Goal: Information Seeking & Learning: Learn about a topic

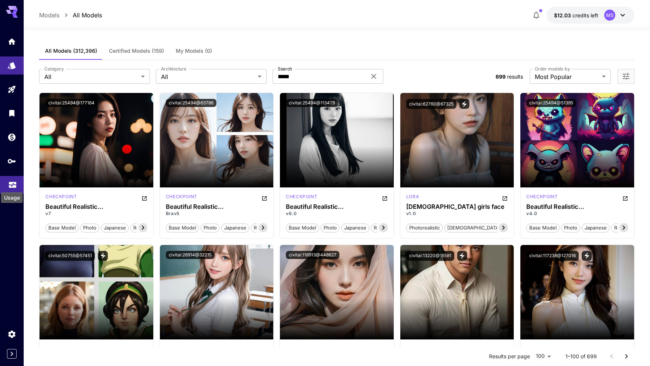
click at [14, 185] on icon "Usage" at bounding box center [12, 182] width 9 height 9
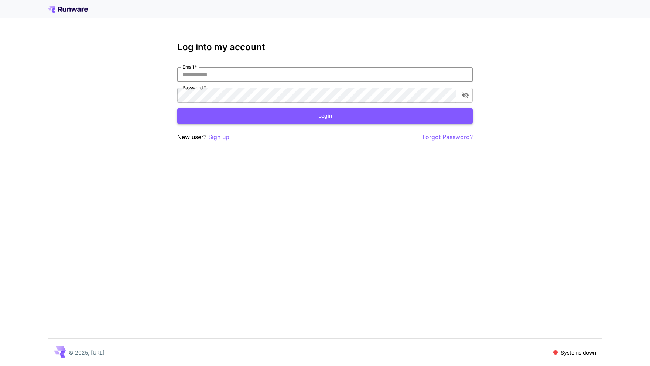
type input "**********"
click at [325, 116] on button "Login" at bounding box center [324, 116] width 295 height 15
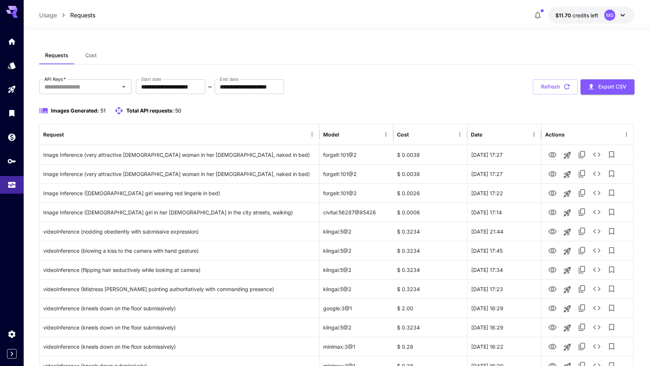
click at [620, 14] on icon at bounding box center [622, 15] width 9 height 9
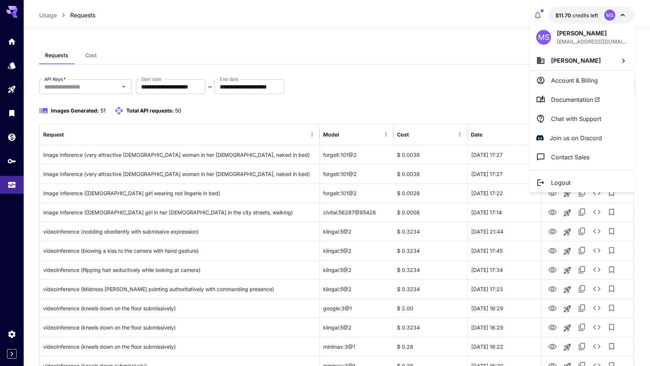
click at [579, 62] on span "[PERSON_NAME]" at bounding box center [576, 60] width 50 height 7
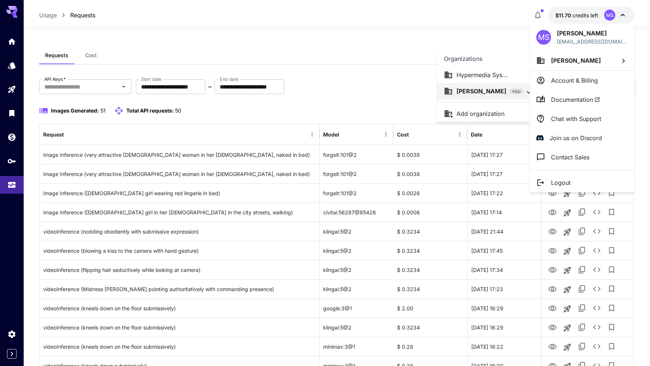
click at [495, 76] on p "Hypermedia Sys..." at bounding box center [481, 75] width 51 height 9
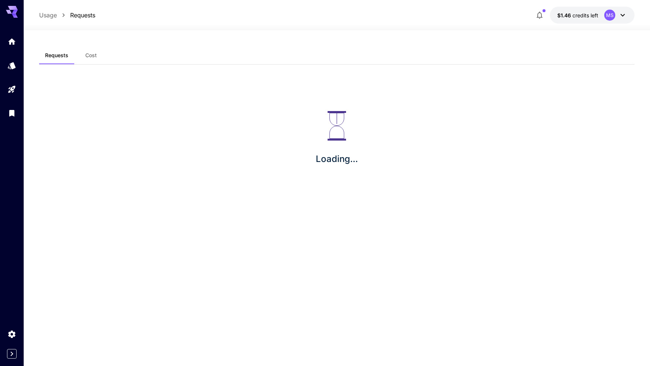
click at [12, 151] on div at bounding box center [12, 183] width 24 height 366
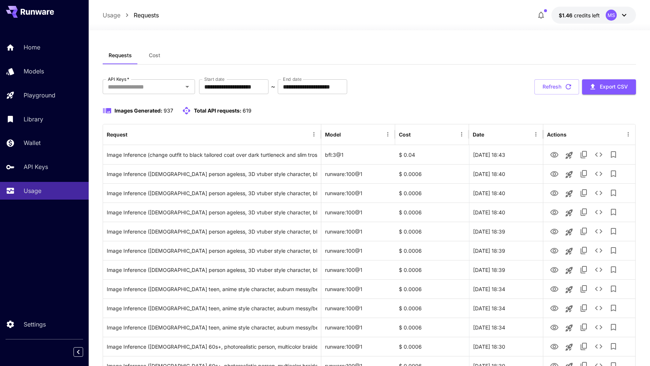
click at [625, 19] on icon at bounding box center [624, 15] width 9 height 9
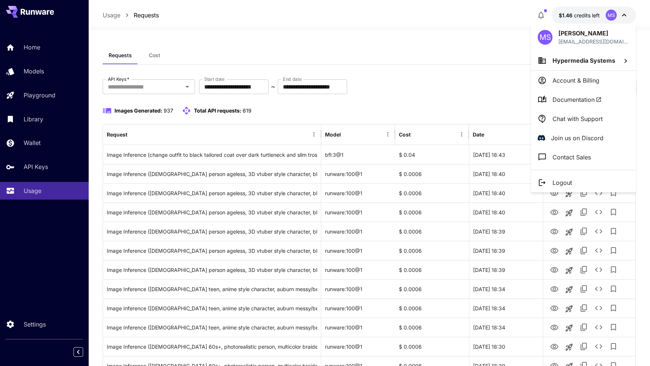
click at [492, 51] on div at bounding box center [325, 183] width 650 height 366
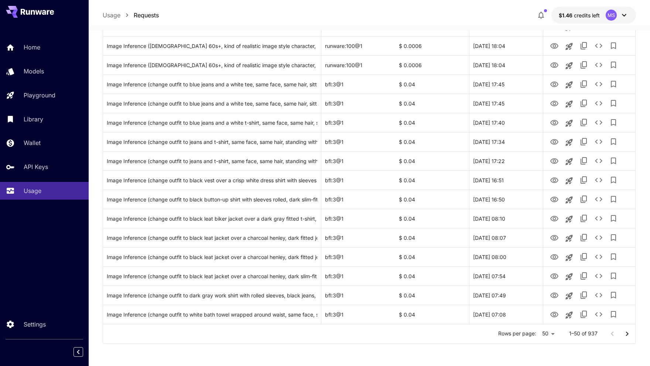
scroll to position [780, 0]
click at [549, 354] on li "100" at bounding box center [548, 350] width 22 height 13
type input "***"
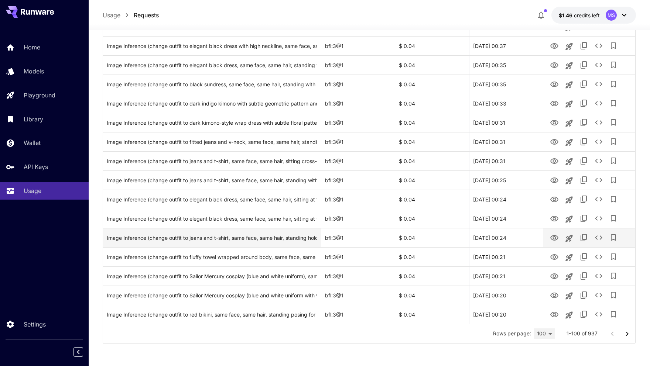
scroll to position [1740, 0]
click at [624, 336] on icon "Go to next page" at bounding box center [626, 334] width 9 height 9
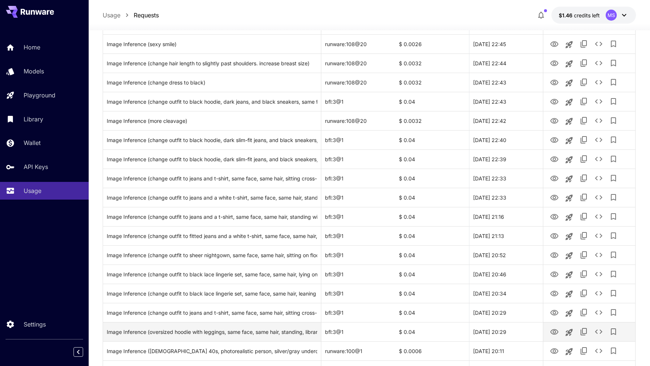
scroll to position [381, 0]
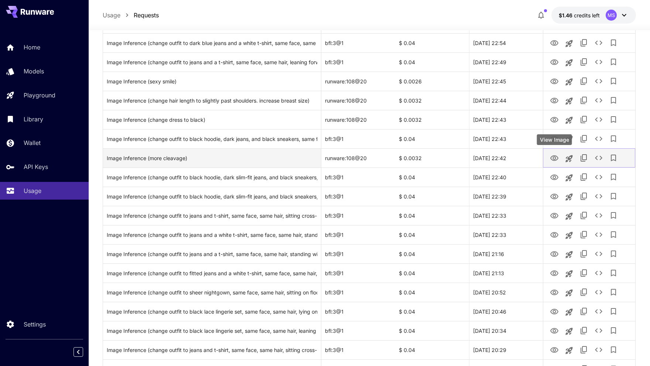
click at [554, 158] on icon "View Image" at bounding box center [554, 158] width 9 height 9
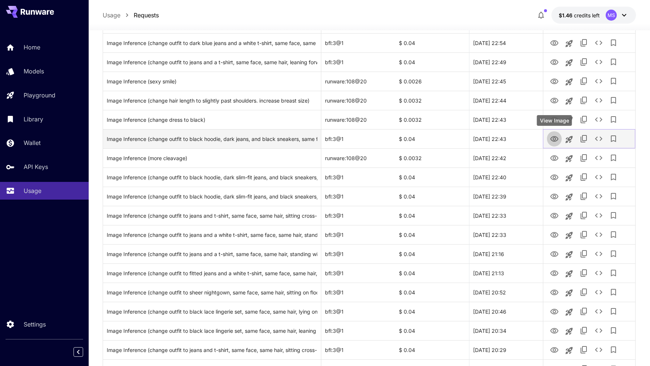
click at [556, 137] on icon "View Image" at bounding box center [554, 139] width 8 height 6
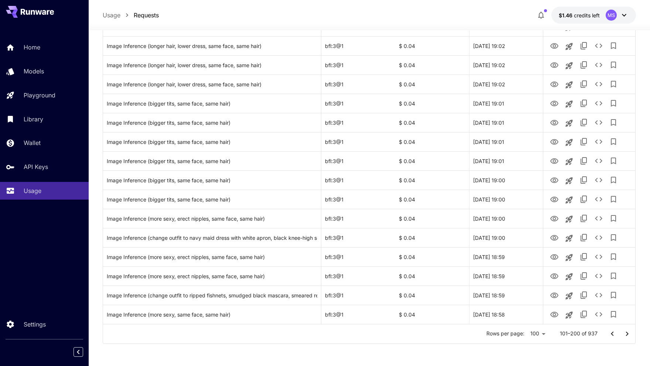
scroll to position [1740, 0]
click at [626, 334] on icon "Go to next page" at bounding box center [626, 334] width 9 height 9
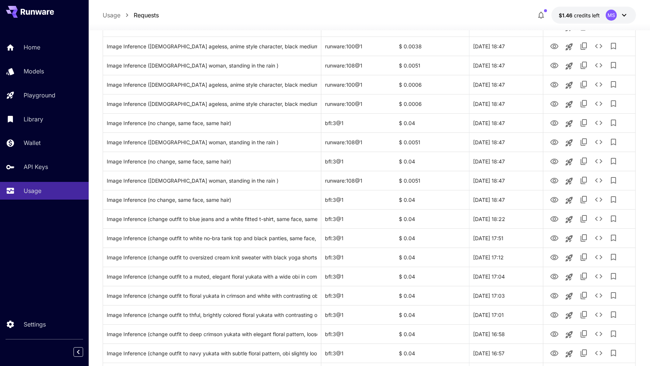
scroll to position [947, 0]
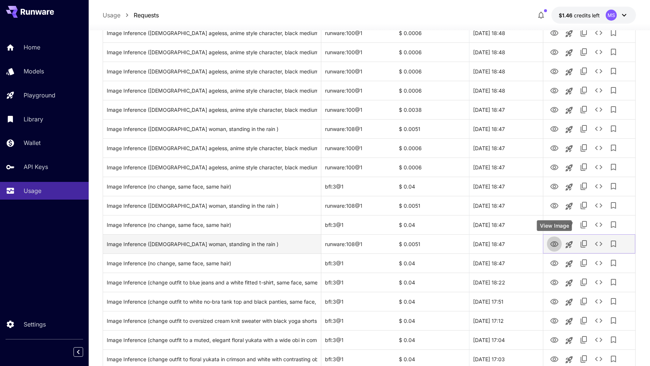
click at [555, 243] on icon "View Image" at bounding box center [554, 244] width 8 height 6
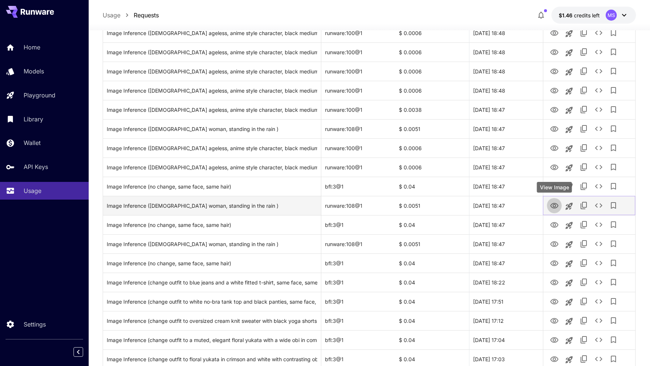
click at [554, 206] on icon "View Image" at bounding box center [554, 206] width 8 height 6
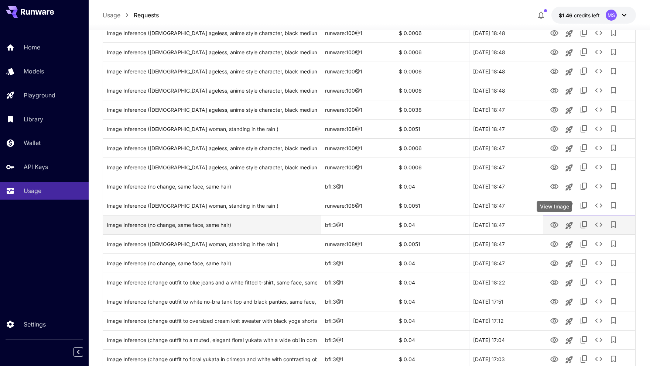
click at [551, 228] on icon "View Image" at bounding box center [554, 225] width 9 height 9
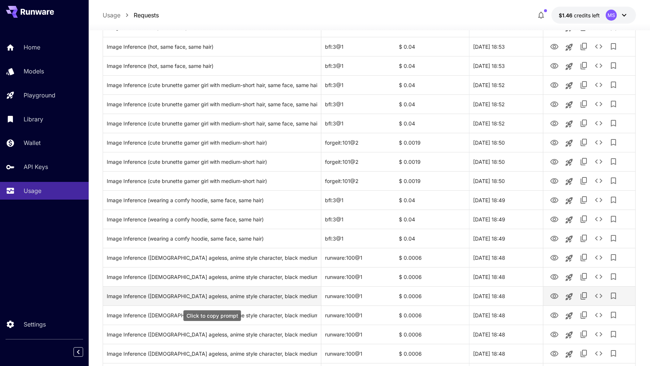
scroll to position [567, 0]
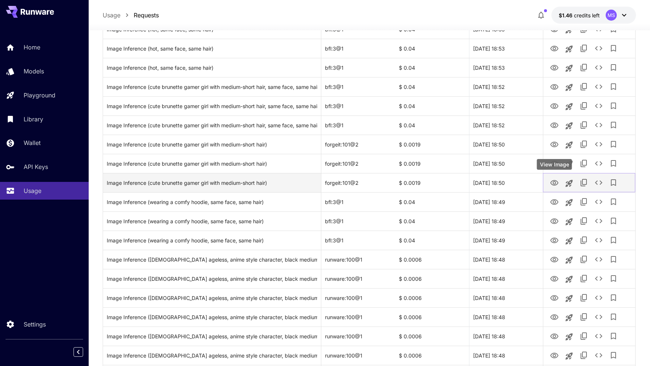
click at [555, 183] on icon "View Image" at bounding box center [554, 183] width 8 height 6
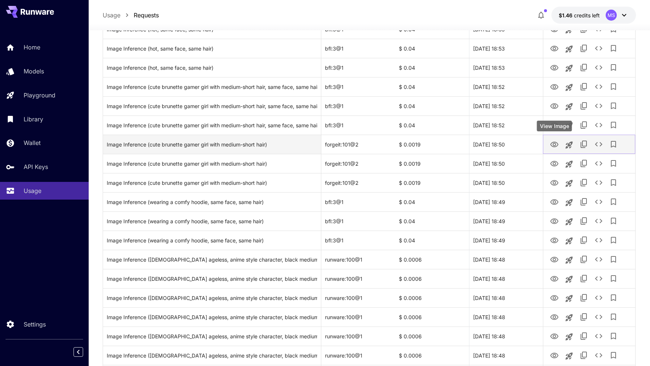
click at [559, 146] on button "View Image" at bounding box center [554, 144] width 15 height 15
click at [556, 146] on icon "View Image" at bounding box center [554, 144] width 9 height 9
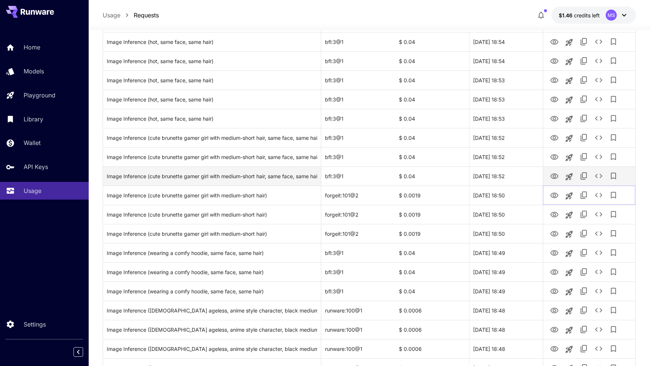
scroll to position [516, 0]
click at [556, 178] on icon "View Image" at bounding box center [554, 176] width 9 height 9
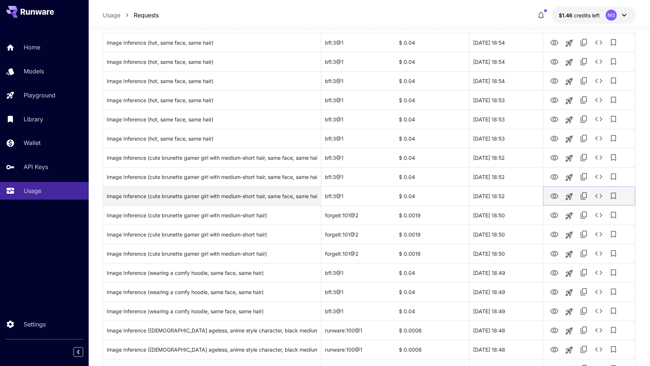
scroll to position [494, 0]
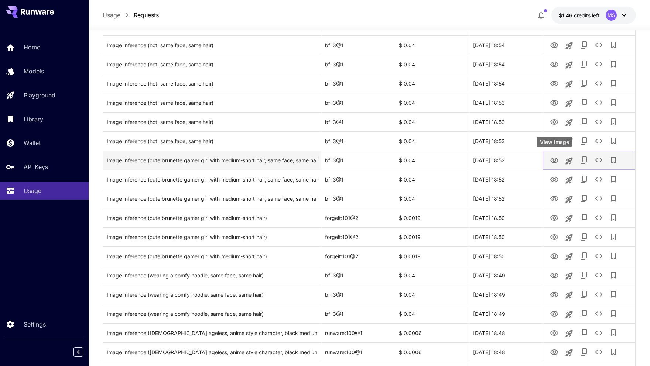
click at [557, 158] on icon "View Image" at bounding box center [554, 160] width 9 height 9
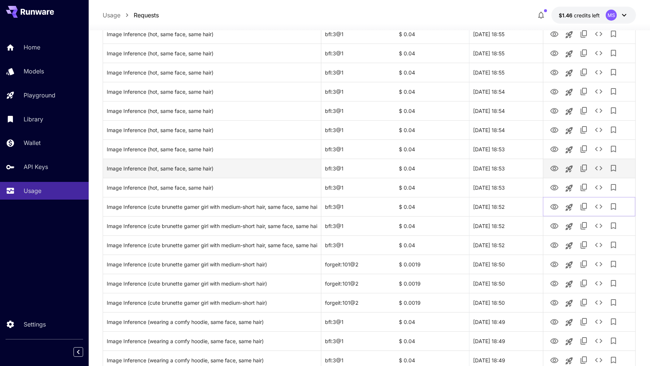
scroll to position [446, 0]
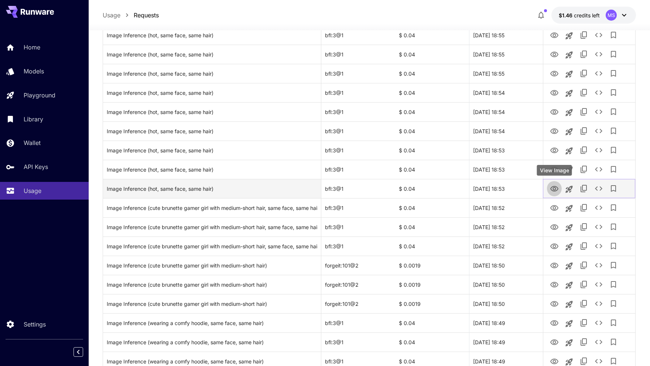
click at [551, 189] on icon "View Image" at bounding box center [554, 189] width 8 height 6
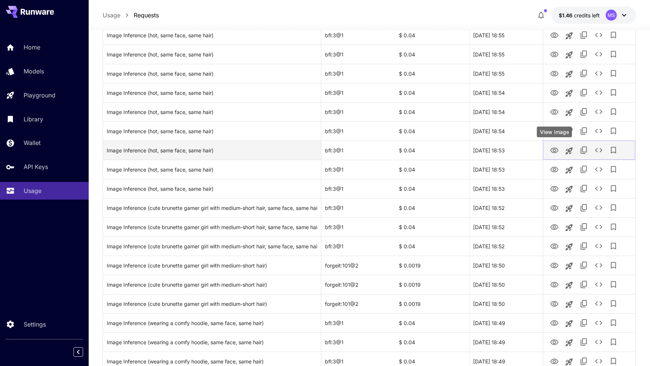
click at [555, 151] on icon "View Image" at bounding box center [554, 151] width 8 height 6
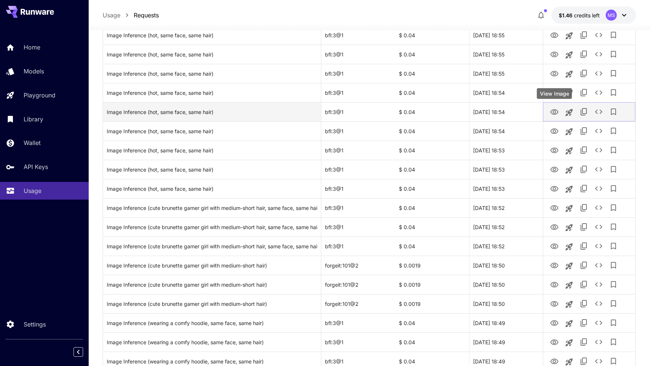
click at [553, 110] on icon "View Image" at bounding box center [554, 112] width 9 height 9
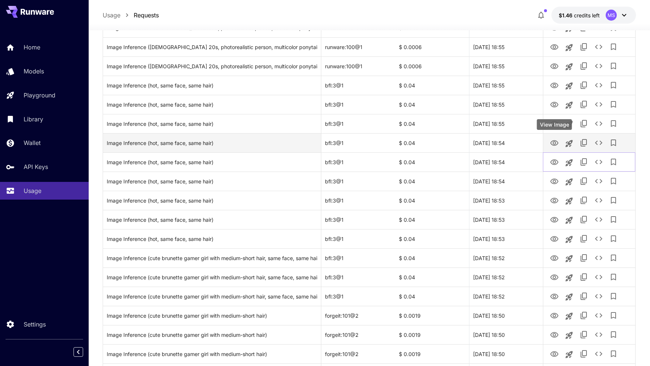
scroll to position [392, 0]
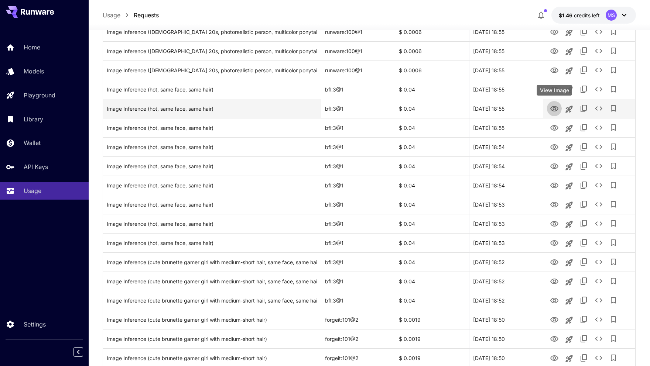
click at [553, 107] on icon "View Image" at bounding box center [554, 109] width 8 height 6
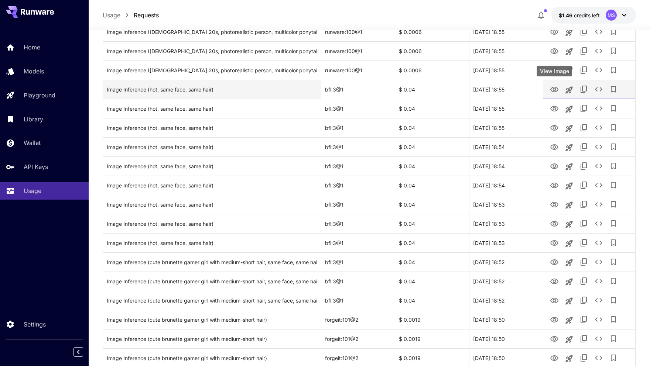
click at [553, 90] on icon "View Image" at bounding box center [554, 90] width 8 height 6
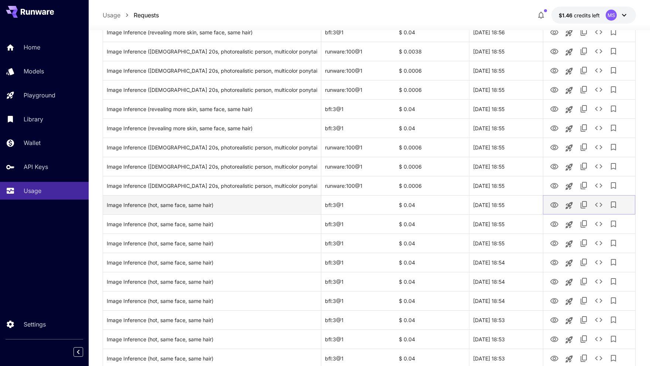
scroll to position [275, 0]
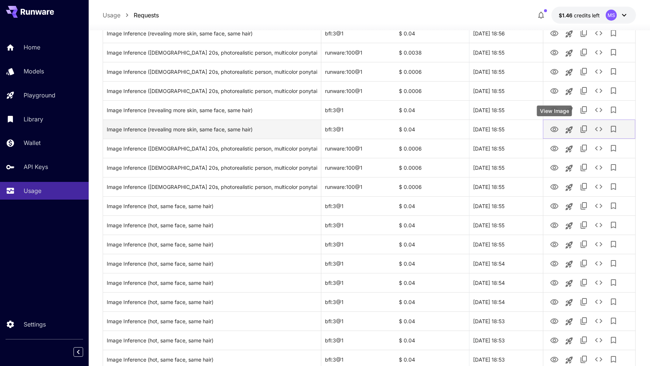
click at [555, 130] on icon "View Image" at bounding box center [554, 130] width 8 height 6
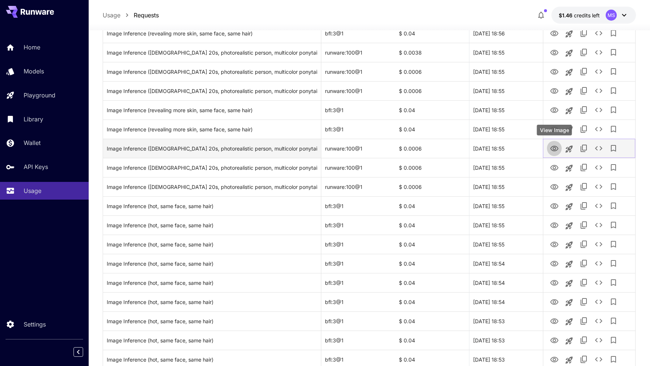
click at [554, 146] on icon "View Image" at bounding box center [554, 149] width 8 height 6
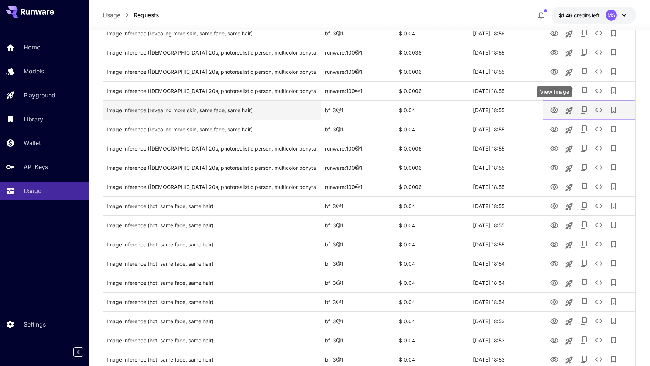
click at [553, 111] on icon "View Image" at bounding box center [554, 110] width 8 height 6
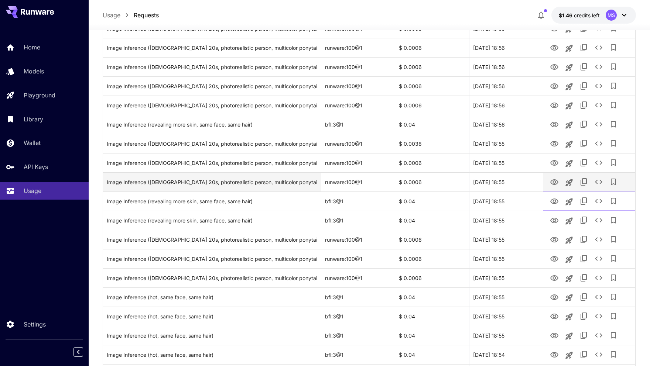
scroll to position [178, 0]
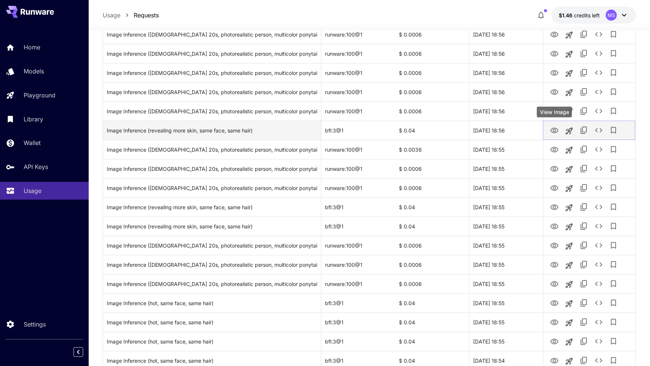
click at [554, 130] on icon "View Image" at bounding box center [554, 130] width 9 height 9
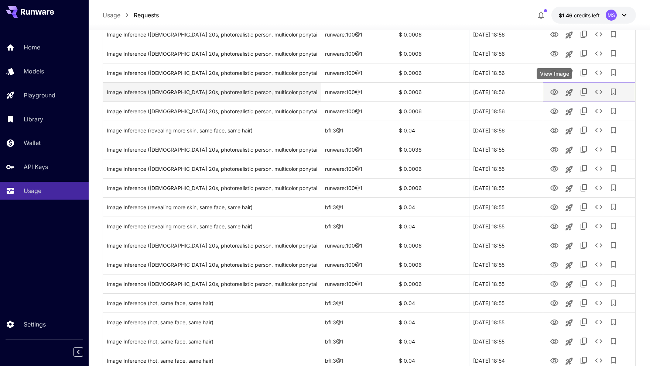
click at [554, 91] on icon "View Image" at bounding box center [554, 92] width 9 height 9
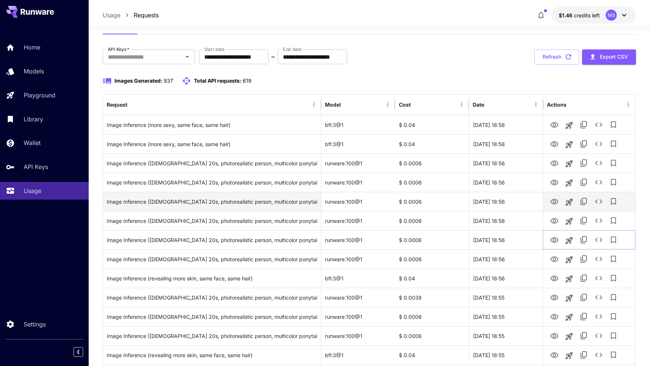
scroll to position [29, 0]
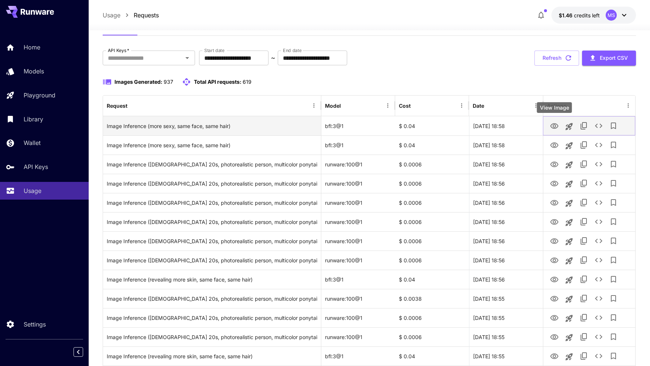
click at [552, 126] on icon "View Image" at bounding box center [554, 126] width 9 height 9
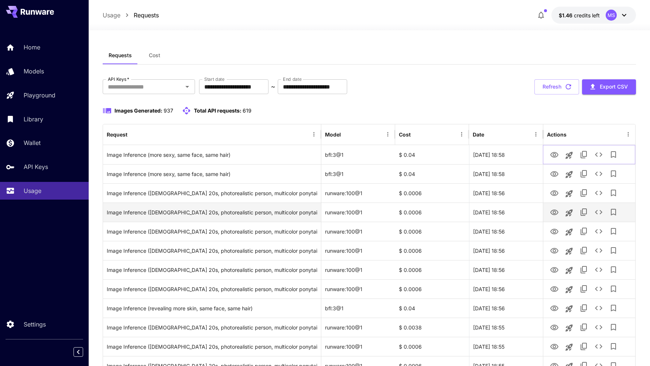
scroll to position [0, 0]
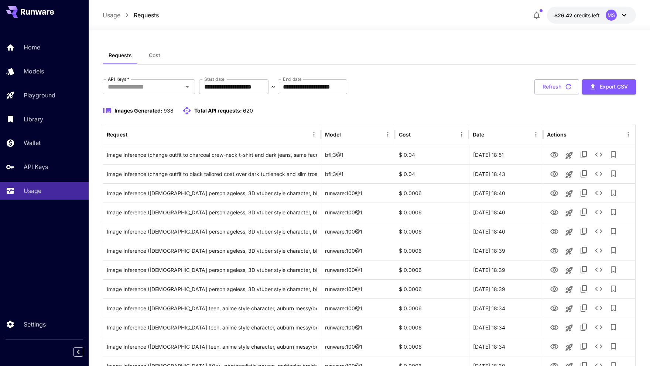
click at [55, 250] on div "Home Models Playground Library Wallet API Keys Usage Settings" at bounding box center [44, 183] width 89 height 366
click at [473, 52] on div "Requests Cost" at bounding box center [369, 56] width 533 height 18
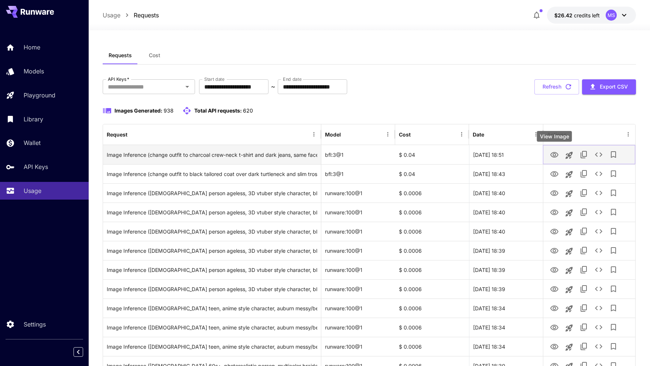
click at [553, 155] on icon "View Image" at bounding box center [554, 155] width 8 height 6
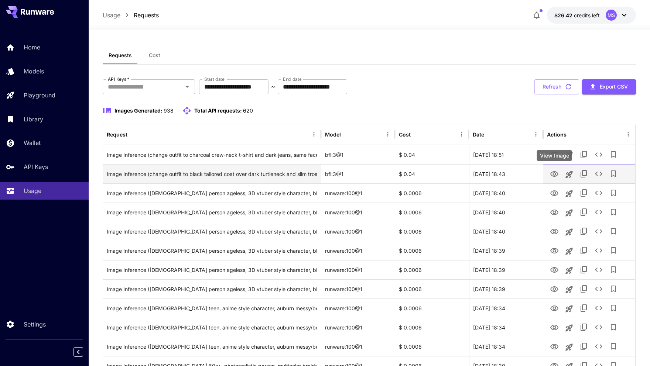
click at [555, 174] on icon "View Image" at bounding box center [554, 174] width 8 height 6
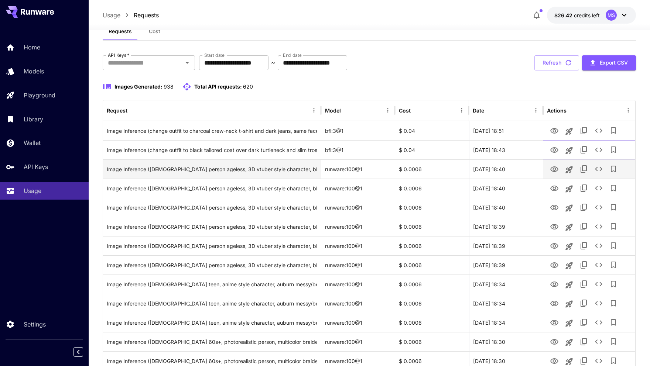
scroll to position [27, 0]
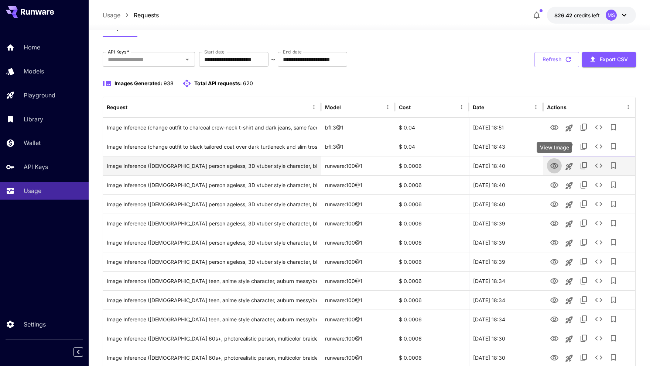
click at [556, 166] on icon "View Image" at bounding box center [554, 166] width 9 height 9
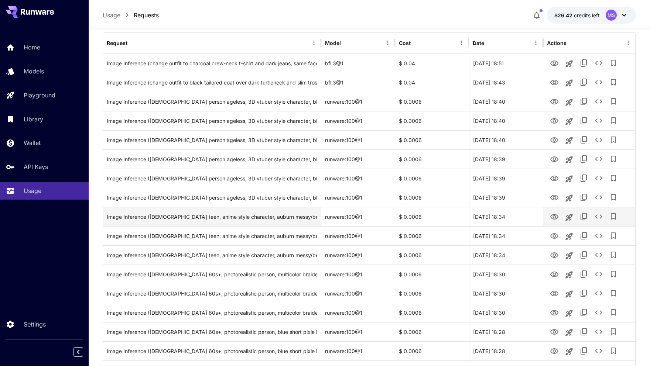
scroll to position [99, 0]
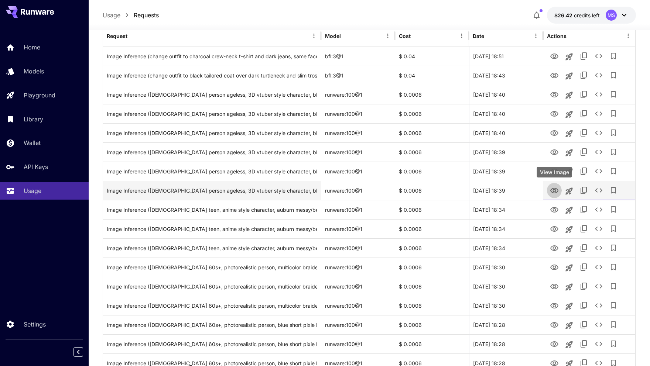
click at [556, 188] on icon "View Image" at bounding box center [554, 190] width 9 height 9
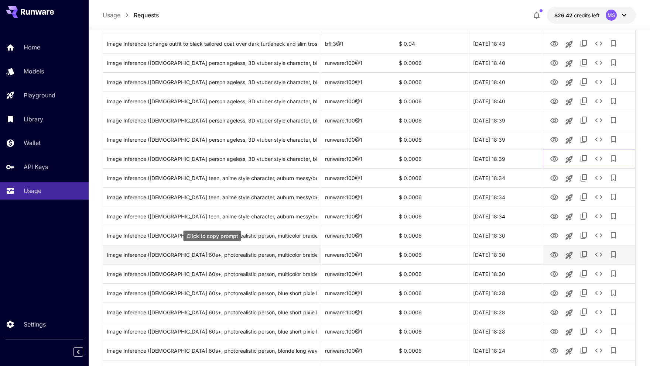
scroll to position [131, 0]
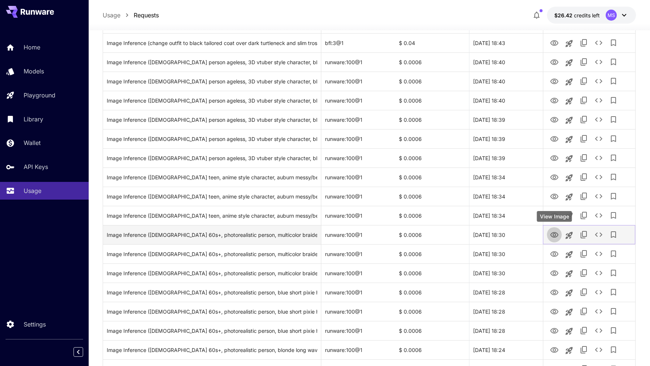
click at [554, 234] on icon "View Image" at bounding box center [554, 235] width 9 height 9
click at [599, 239] on button "See details" at bounding box center [598, 234] width 15 height 15
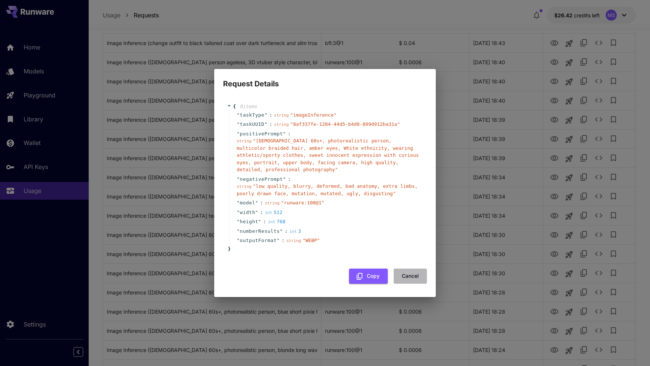
click at [403, 274] on button "Cancel" at bounding box center [410, 276] width 33 height 15
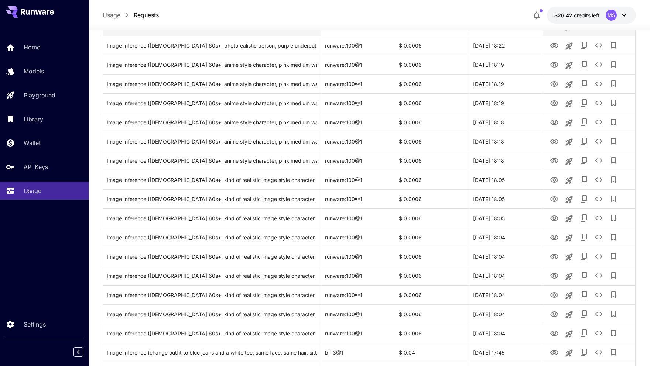
scroll to position [604, 0]
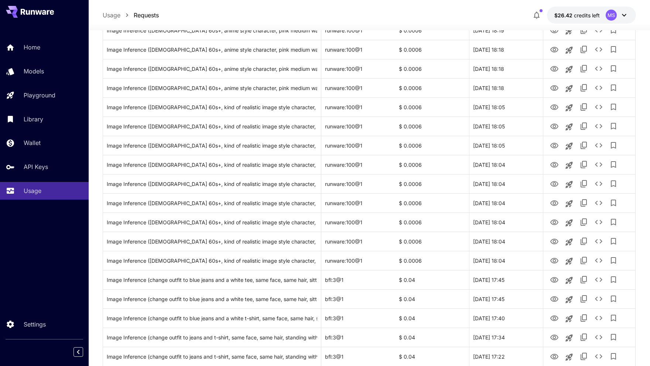
click at [228, 2] on div "Usage Requests $26.42 credits left MS" at bounding box center [369, 15] width 561 height 30
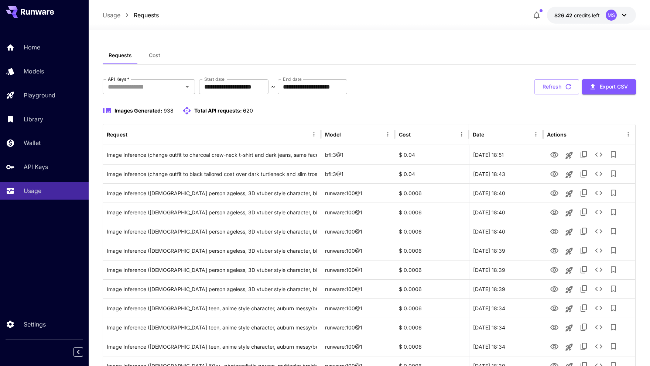
scroll to position [0, 0]
click at [625, 14] on icon at bounding box center [624, 15] width 9 height 9
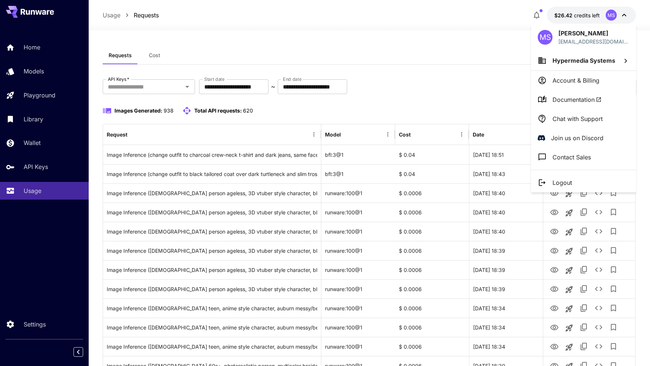
click at [497, 84] on div at bounding box center [325, 183] width 650 height 366
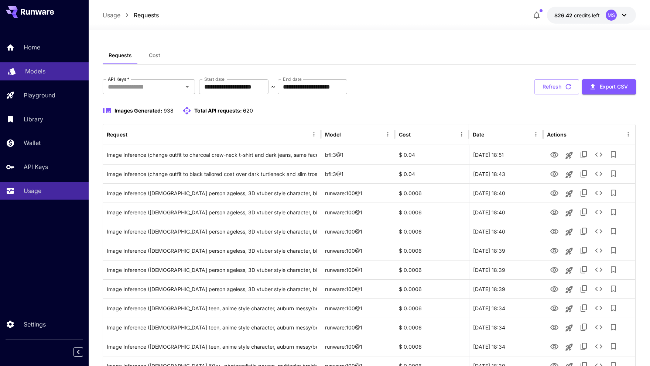
click at [40, 75] on p "Models" at bounding box center [35, 71] width 20 height 9
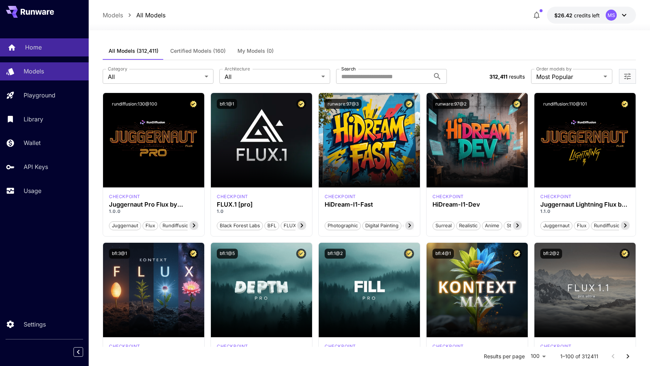
click at [39, 44] on p "Home" at bounding box center [33, 47] width 17 height 9
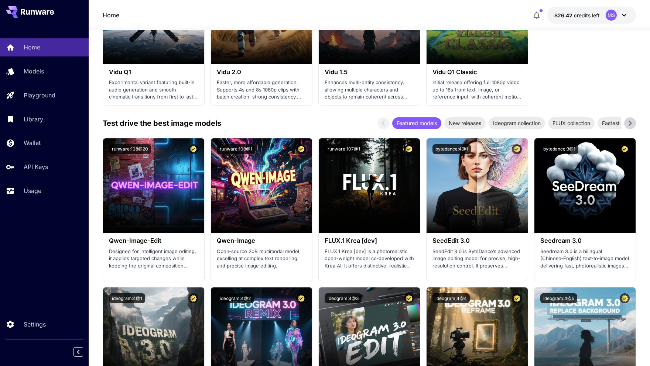
scroll to position [771, 0]
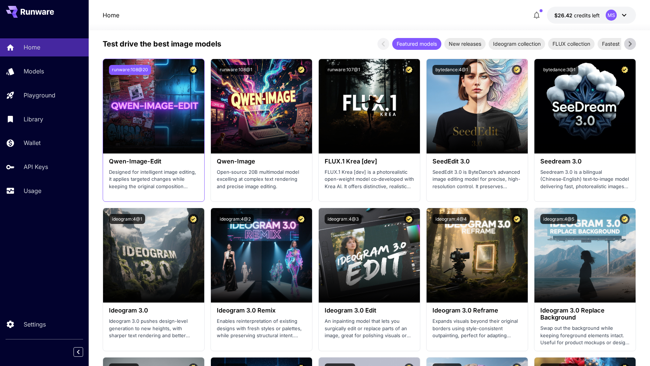
click at [137, 68] on button "runware:108@20" at bounding box center [130, 70] width 42 height 10
click at [131, 169] on p "Designed for intelligent image editing, it applies targeted changes while keepi…" at bounding box center [153, 180] width 89 height 22
